Goal: Task Accomplishment & Management: Use online tool/utility

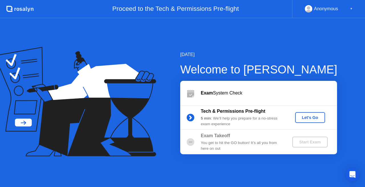
click at [307, 119] on div "Let's Go" at bounding box center [309, 117] width 25 height 5
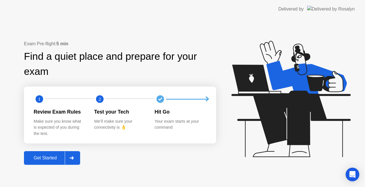
click at [55, 160] on div "Get Started" at bounding box center [45, 158] width 39 height 5
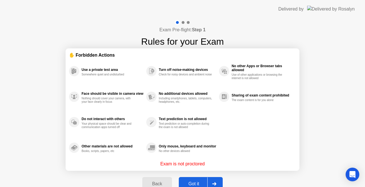
drag, startPoint x: 364, startPoint y: 130, endPoint x: 364, endPoint y: 158, distance: 27.9
click at [364, 158] on div "Exam Pre-flight: Step 1 Rules for your Exam ✋ Forbidden Actions Use a private t…" at bounding box center [182, 108] width 365 height 181
click at [193, 183] on div "Got it" at bounding box center [193, 183] width 27 height 5
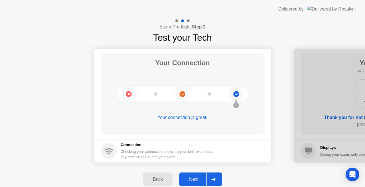
click at [191, 178] on div "Next" at bounding box center [193, 179] width 25 height 5
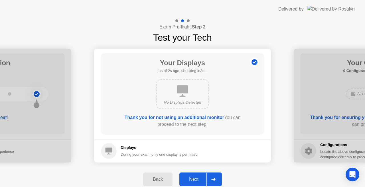
click at [191, 178] on div "Next" at bounding box center [193, 179] width 25 height 5
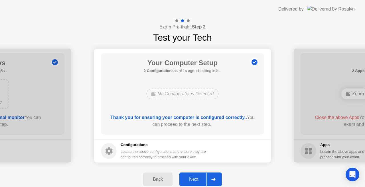
click at [191, 178] on div "Next" at bounding box center [193, 179] width 25 height 5
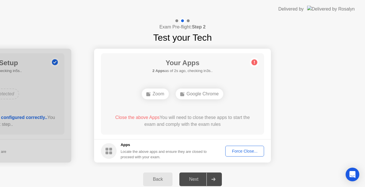
click at [242, 150] on div "Force Close..." at bounding box center [244, 151] width 35 height 5
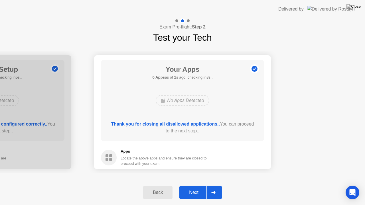
click at [195, 187] on div "Next" at bounding box center [193, 192] width 25 height 5
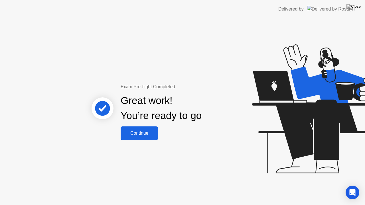
click at [147, 134] on div "Continue" at bounding box center [139, 133] width 34 height 5
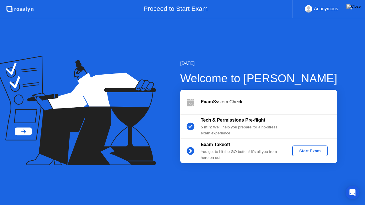
click at [316, 150] on div "Start Exam" at bounding box center [309, 151] width 30 height 5
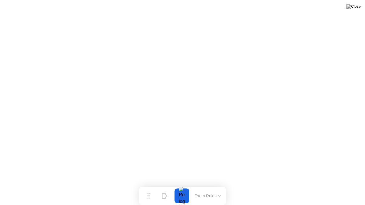
click at [181, 187] on div at bounding box center [182, 196] width 12 height 15
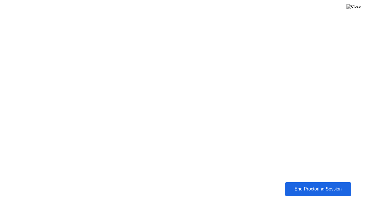
click at [304, 187] on div "End Proctoring Session" at bounding box center [317, 189] width 63 height 5
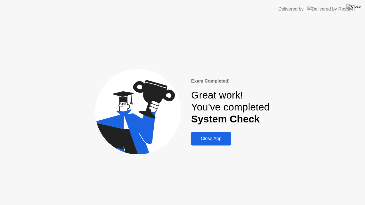
click at [203, 138] on div "Close App" at bounding box center [211, 138] width 36 height 5
